Goal: Find specific page/section: Find specific page/section

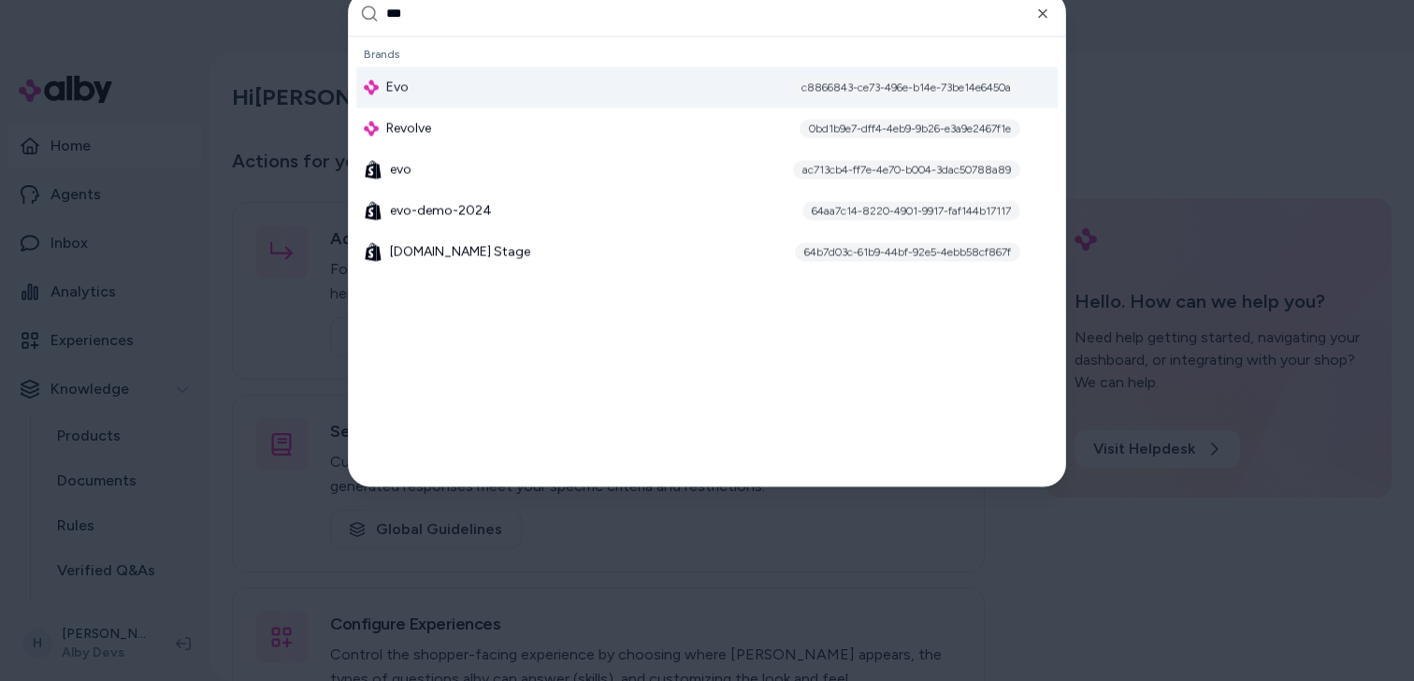
type input "***"
click at [504, 87] on div "Evo c8866843-ce73-496e-b14e-73be14e6450a" at bounding box center [706, 86] width 701 height 41
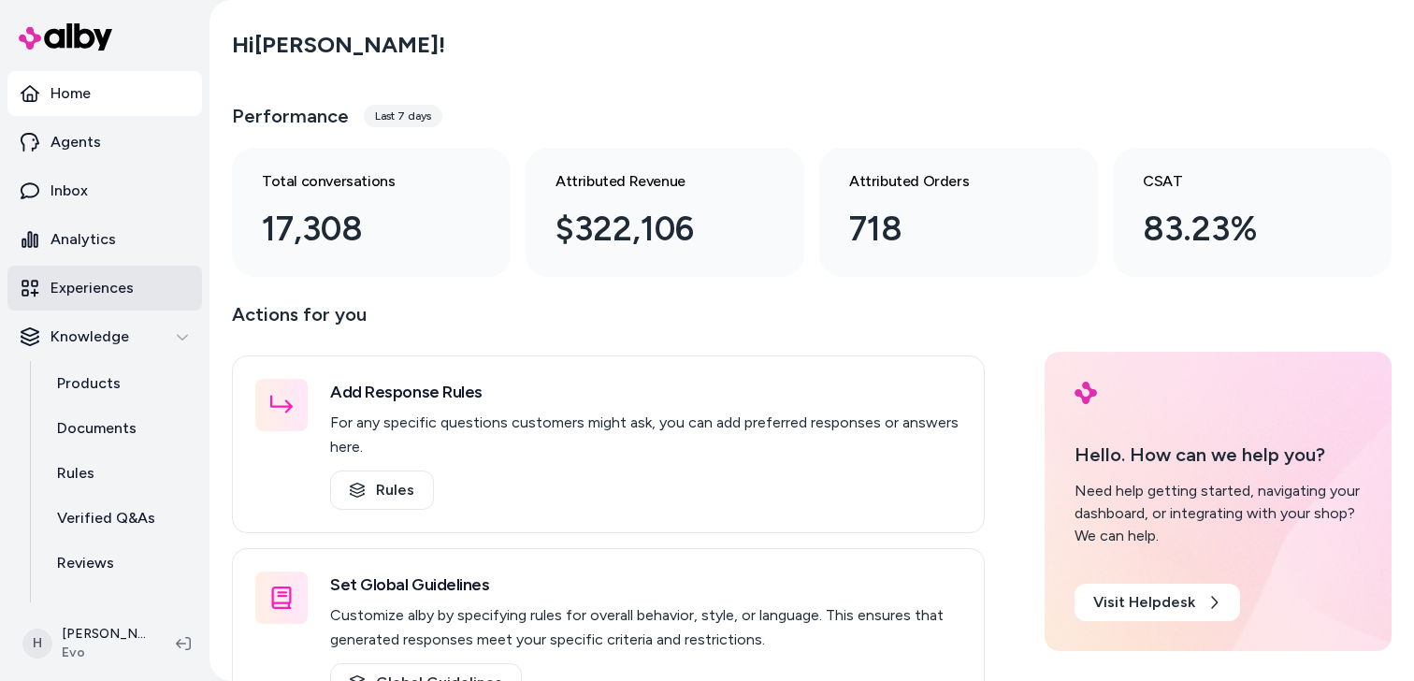
click at [92, 277] on p "Experiences" at bounding box center [91, 288] width 83 height 22
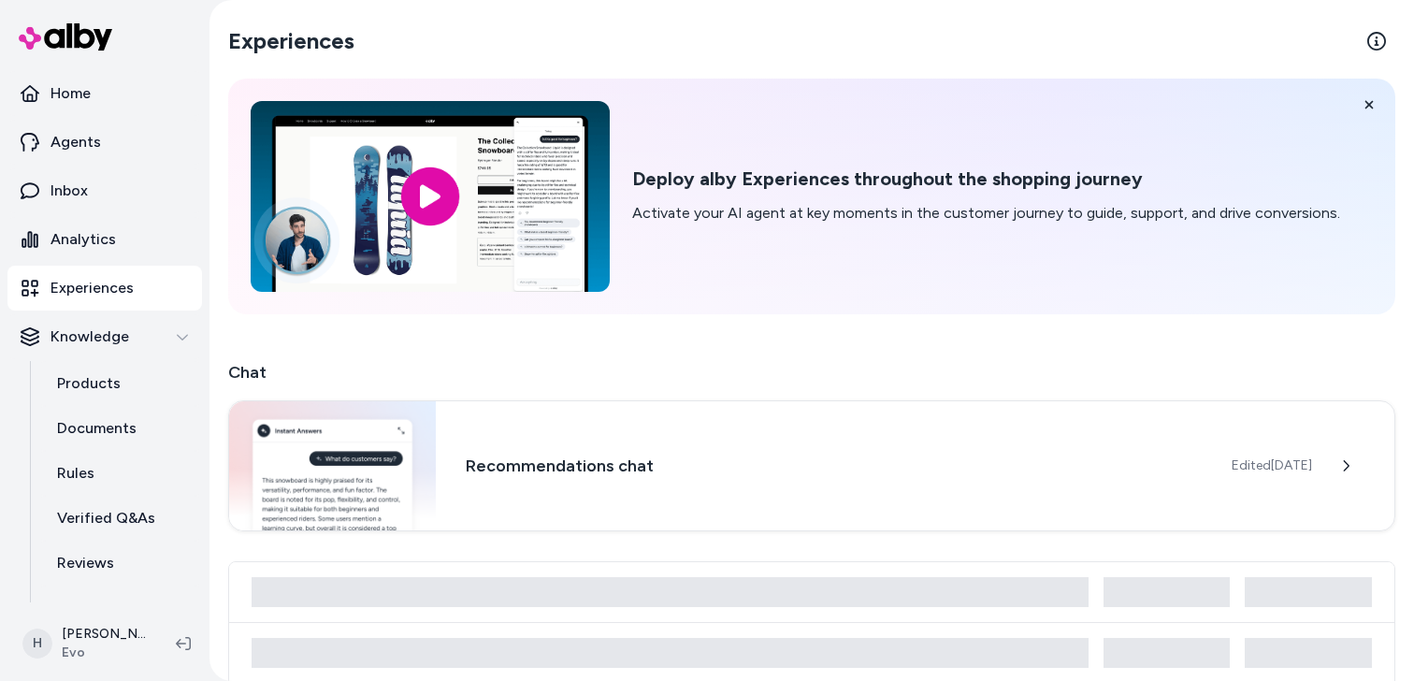
scroll to position [494, 0]
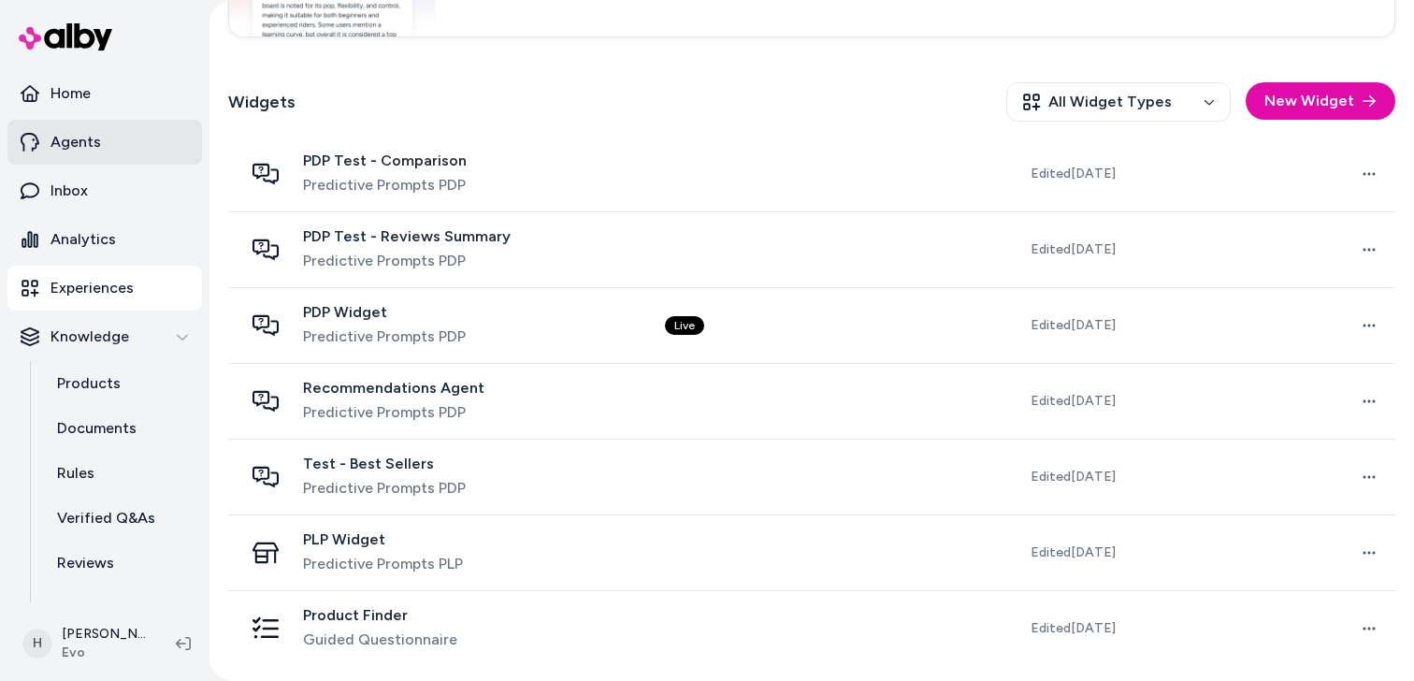
click at [104, 137] on link "Agents" at bounding box center [104, 142] width 195 height 45
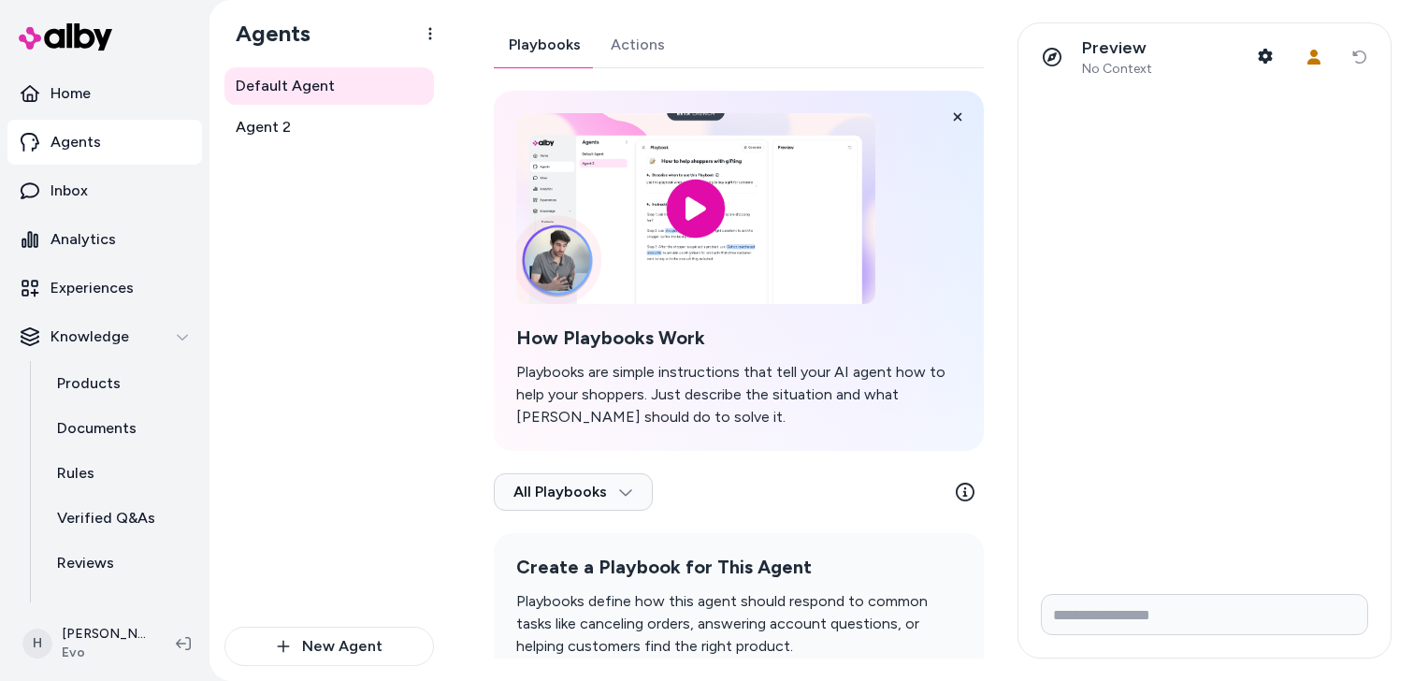
click at [644, 44] on link "Actions" at bounding box center [638, 44] width 84 height 45
click at [632, 48] on link "Actions" at bounding box center [637, 44] width 84 height 45
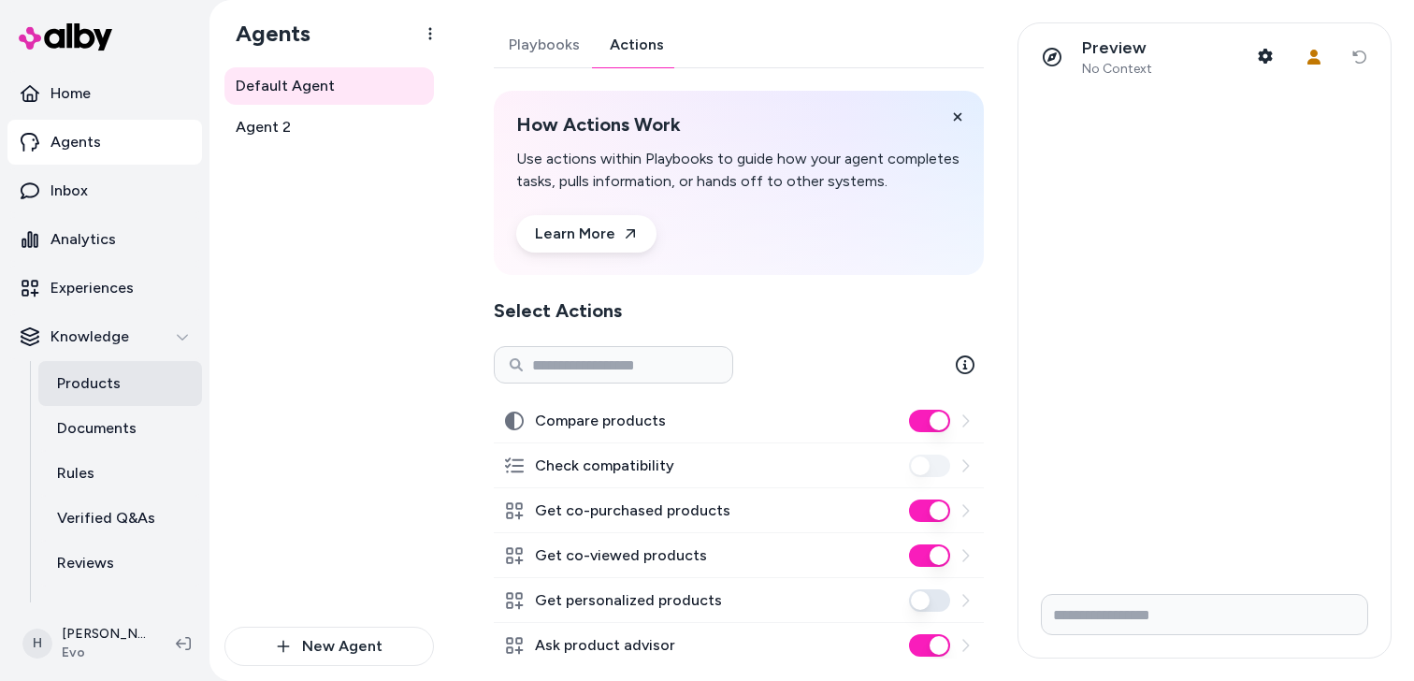
click at [130, 400] on link "Products" at bounding box center [120, 383] width 164 height 45
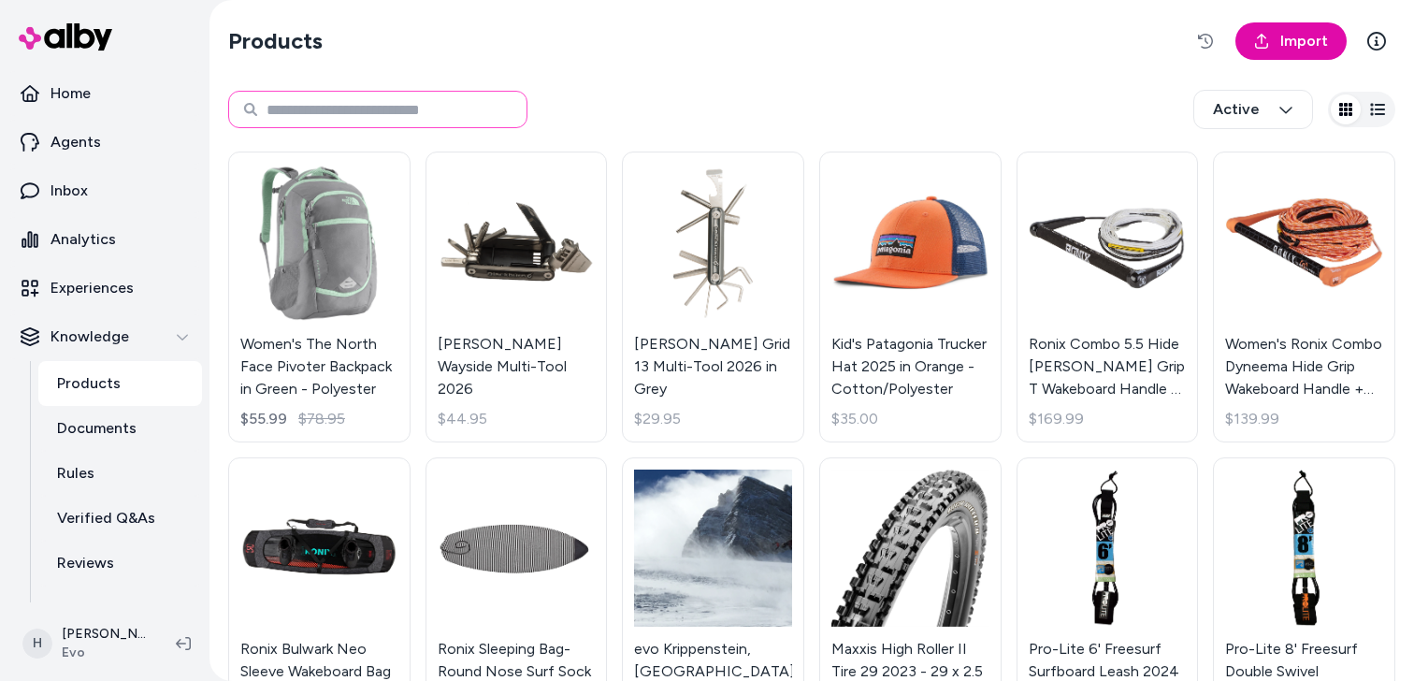
click at [414, 103] on input at bounding box center [377, 109] width 299 height 37
type input "******"
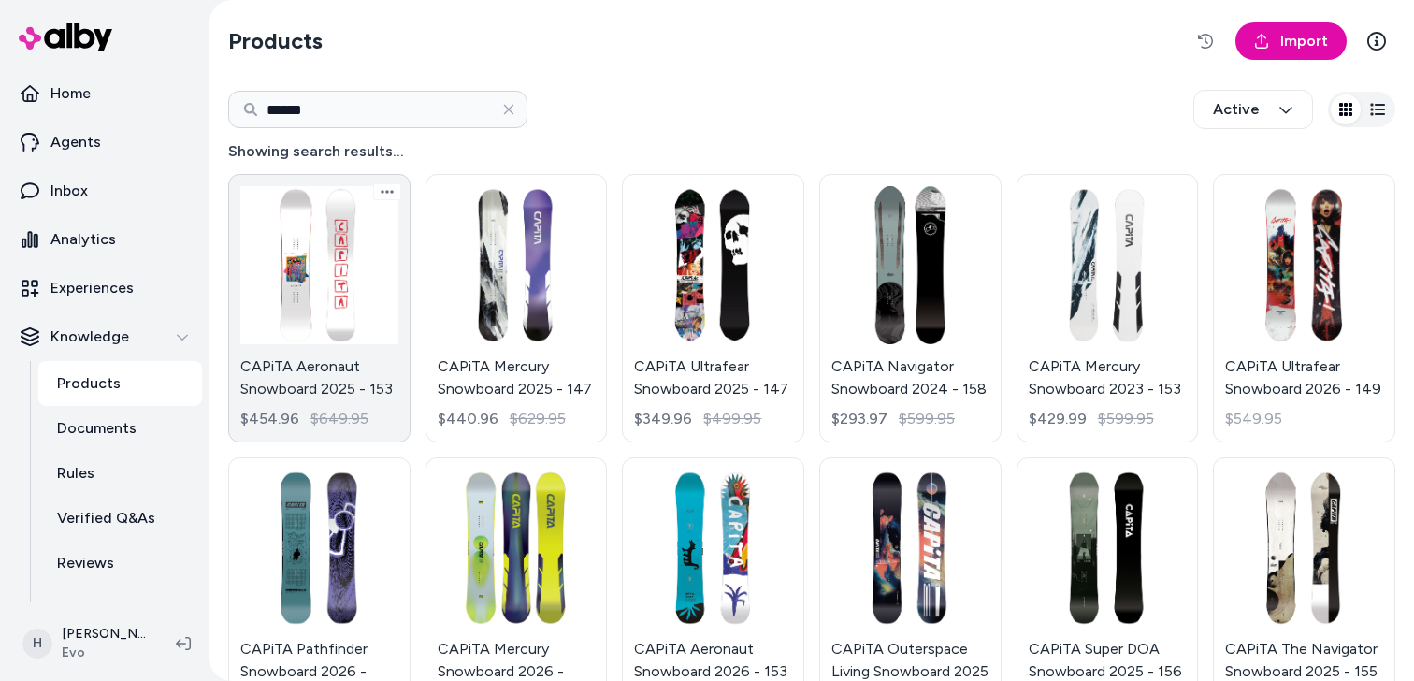
click at [349, 280] on link "CAPiTA Aeronaut Snowboard 2025 - 153 $454.96 $649.95" at bounding box center [319, 308] width 182 height 268
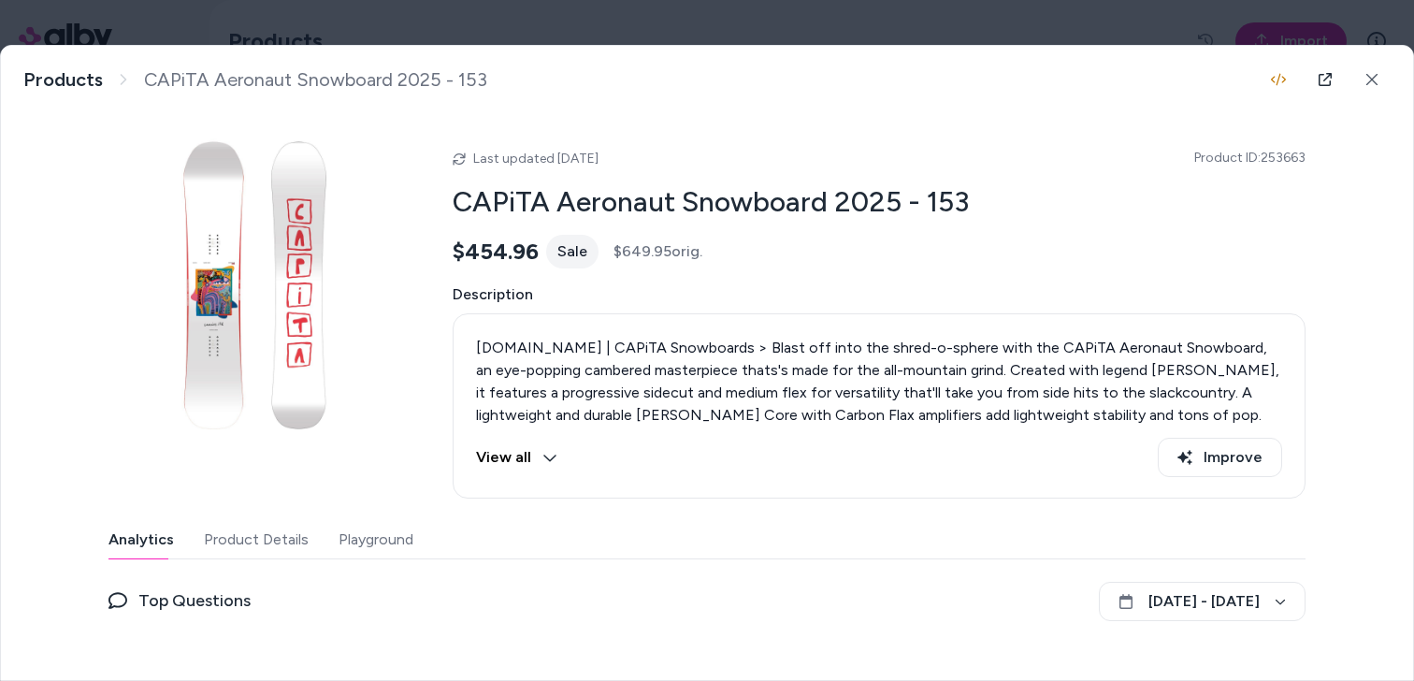
scroll to position [172, 0]
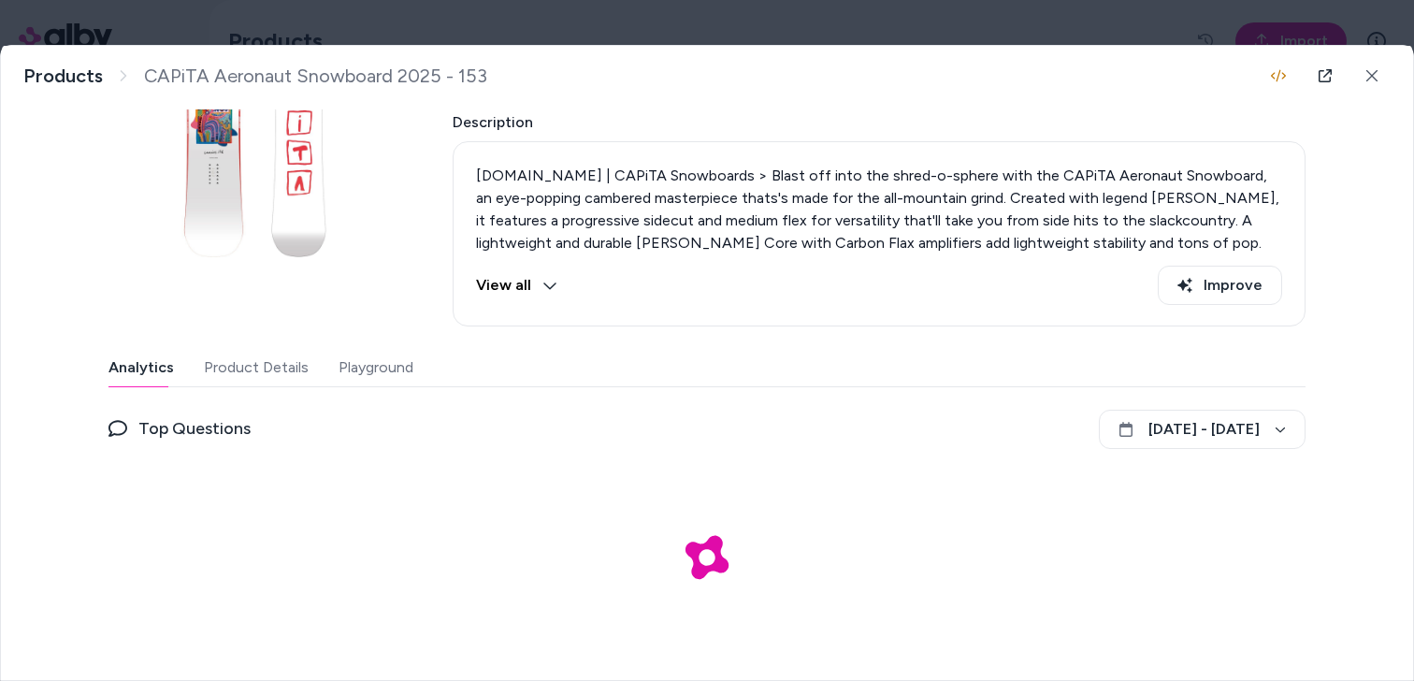
click at [409, 367] on button "Playground" at bounding box center [376, 367] width 75 height 37
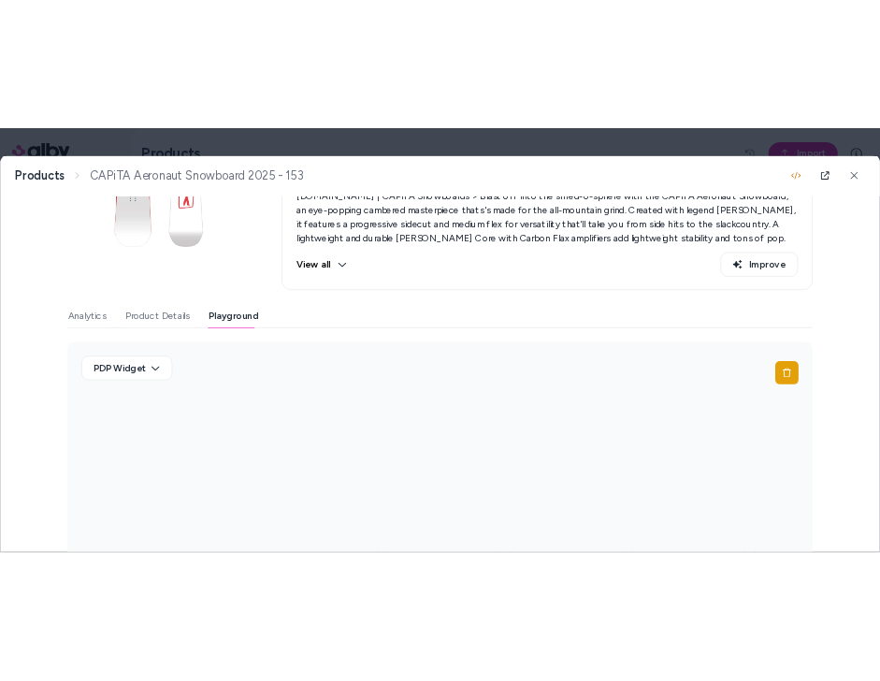
scroll to position [305, 0]
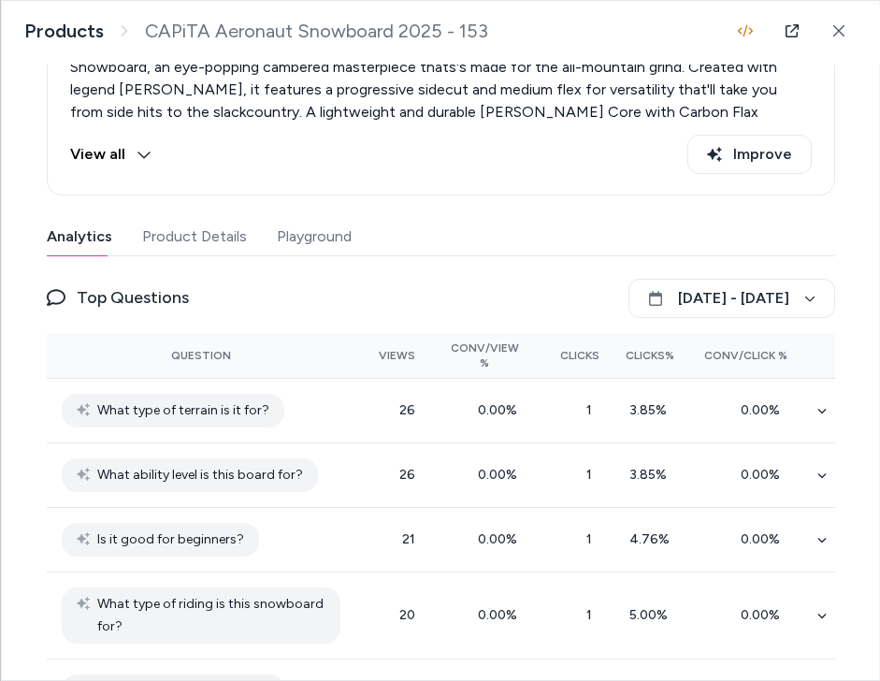
click at [70, 227] on button "Analytics" at bounding box center [78, 236] width 65 height 37
click at [316, 247] on button "Playground" at bounding box center [313, 236] width 75 height 37
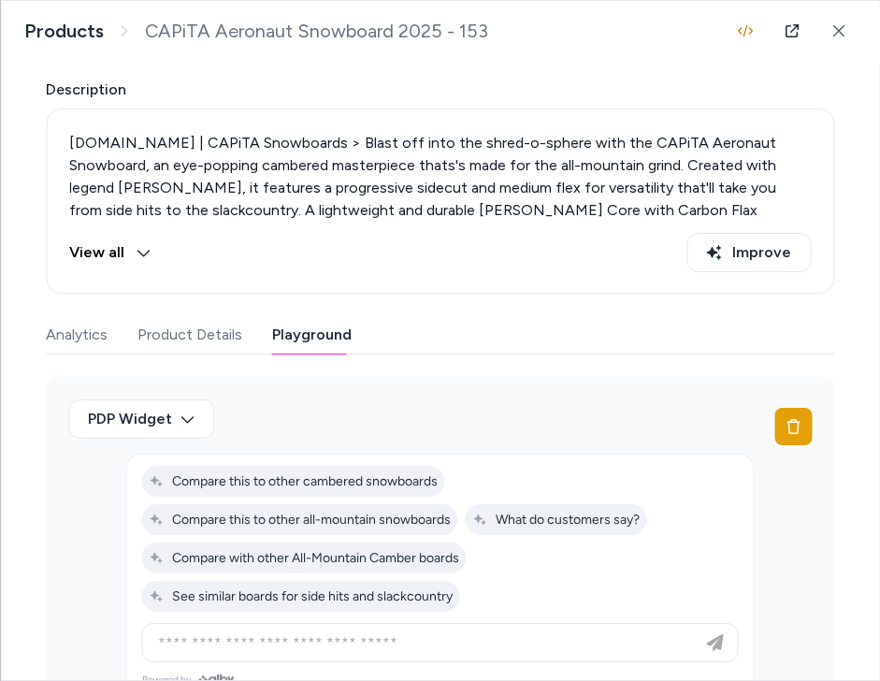
scroll to position [0, 0]
